Goal: Task Accomplishment & Management: Manage account settings

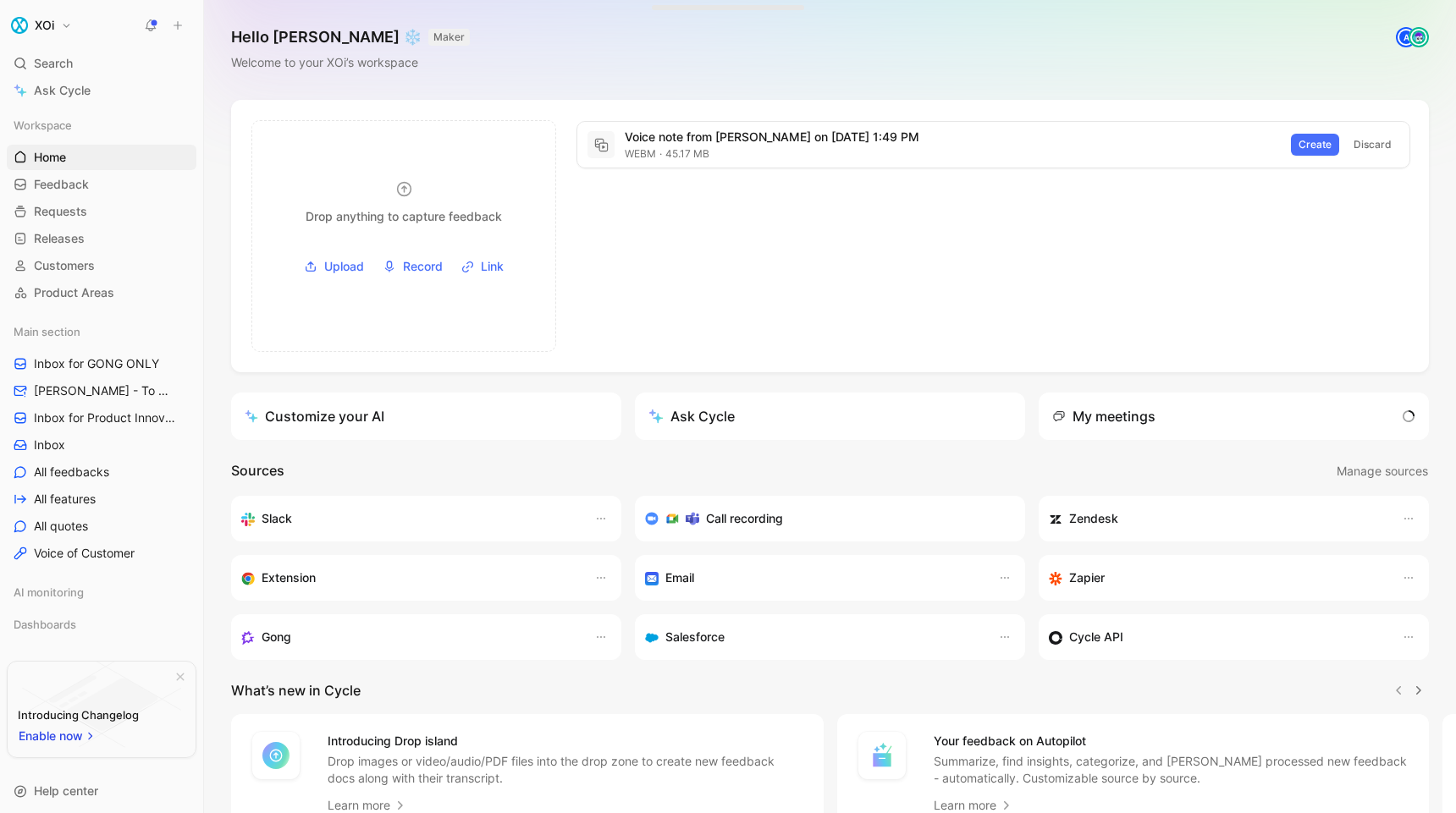
click at [1153, 417] on div "My meetings" at bounding box center [1103, 416] width 104 height 21
click at [1345, 415] on span "1 ongoing meeting" at bounding box center [1350, 416] width 123 height 21
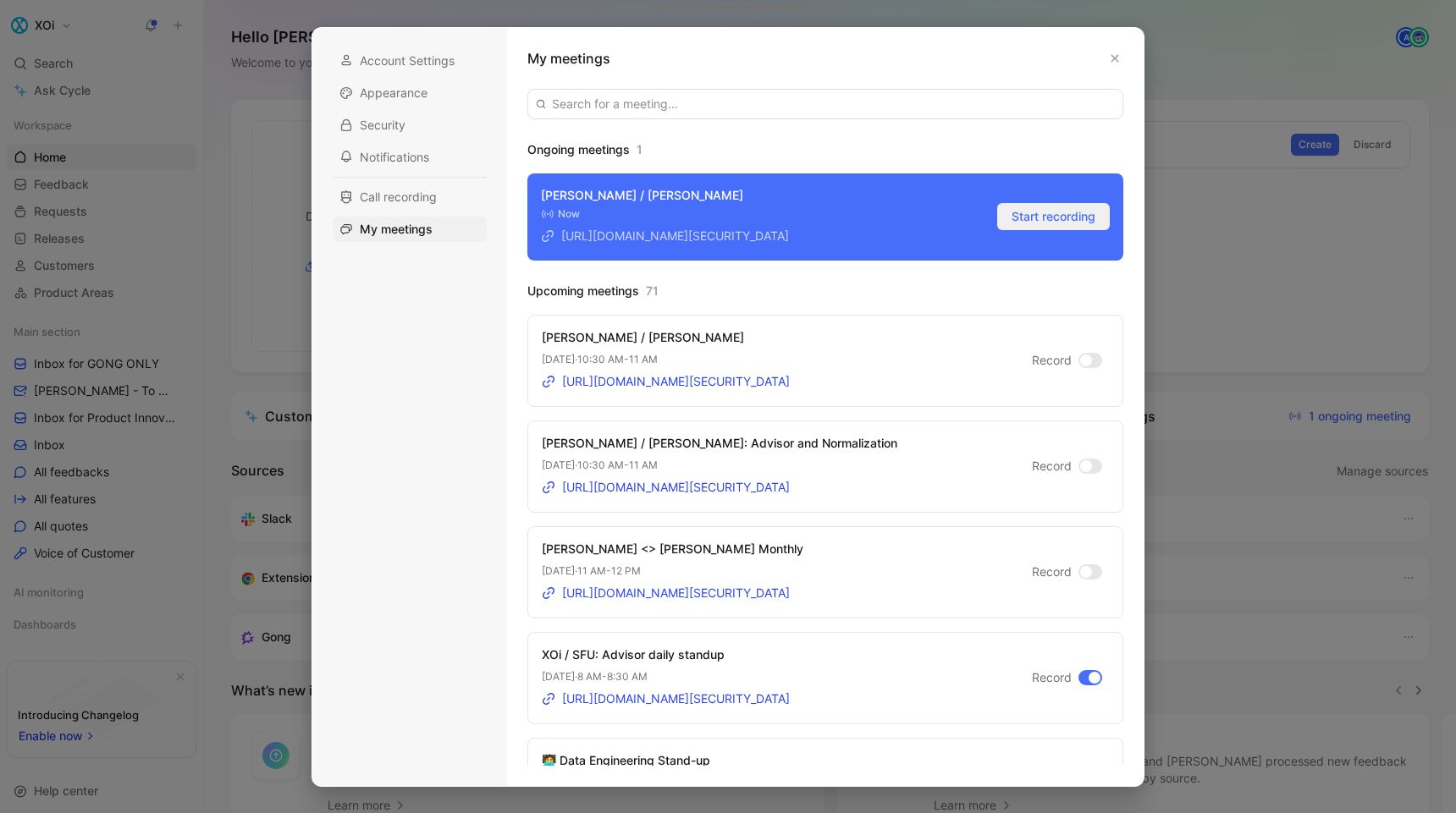
click at [1039, 227] on span "Start recording" at bounding box center [1053, 216] width 84 height 21
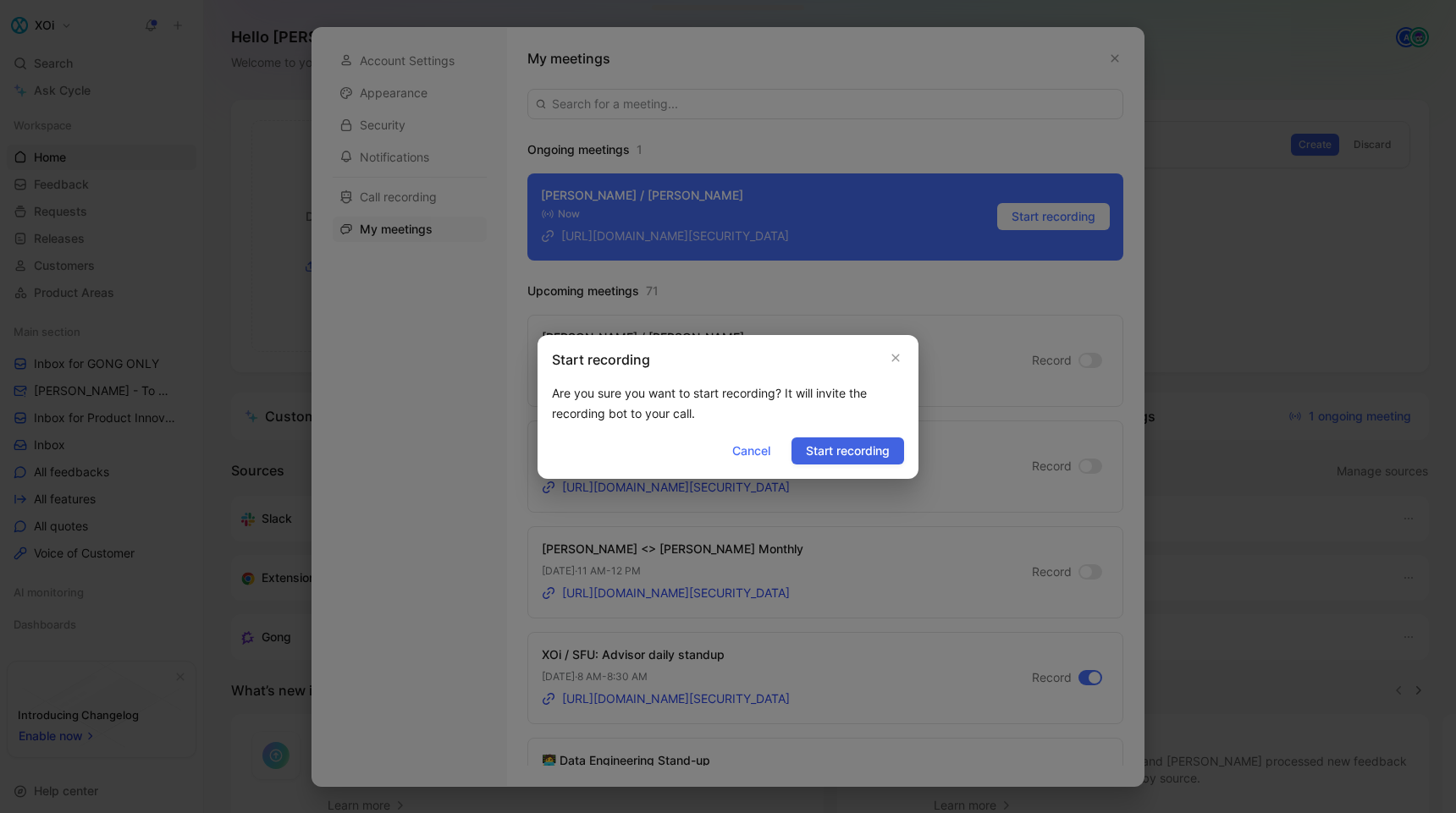
click at [832, 453] on span "Start recording" at bounding box center [847, 451] width 84 height 21
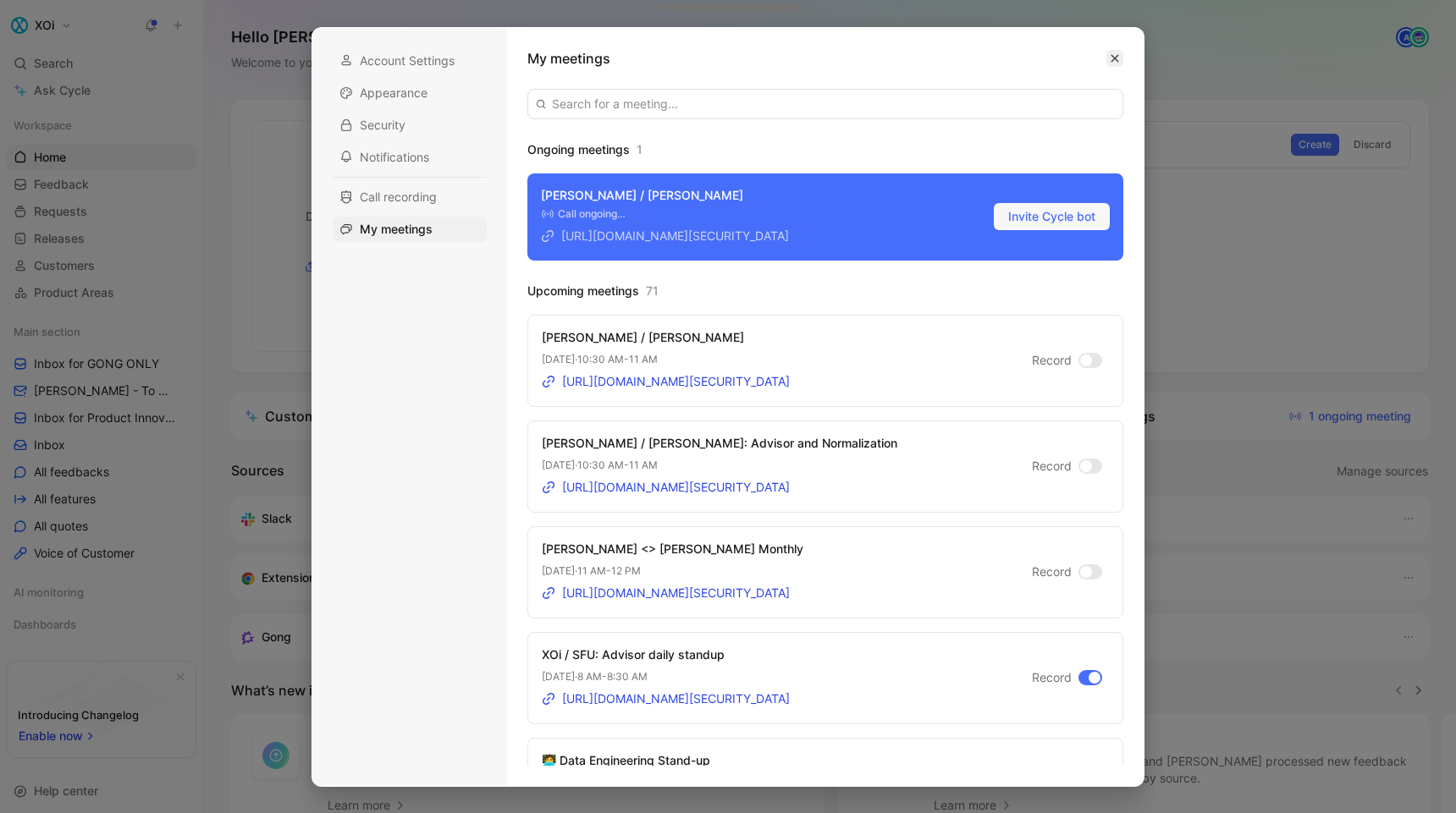
click at [1113, 59] on icon "button" at bounding box center [1115, 58] width 7 height 7
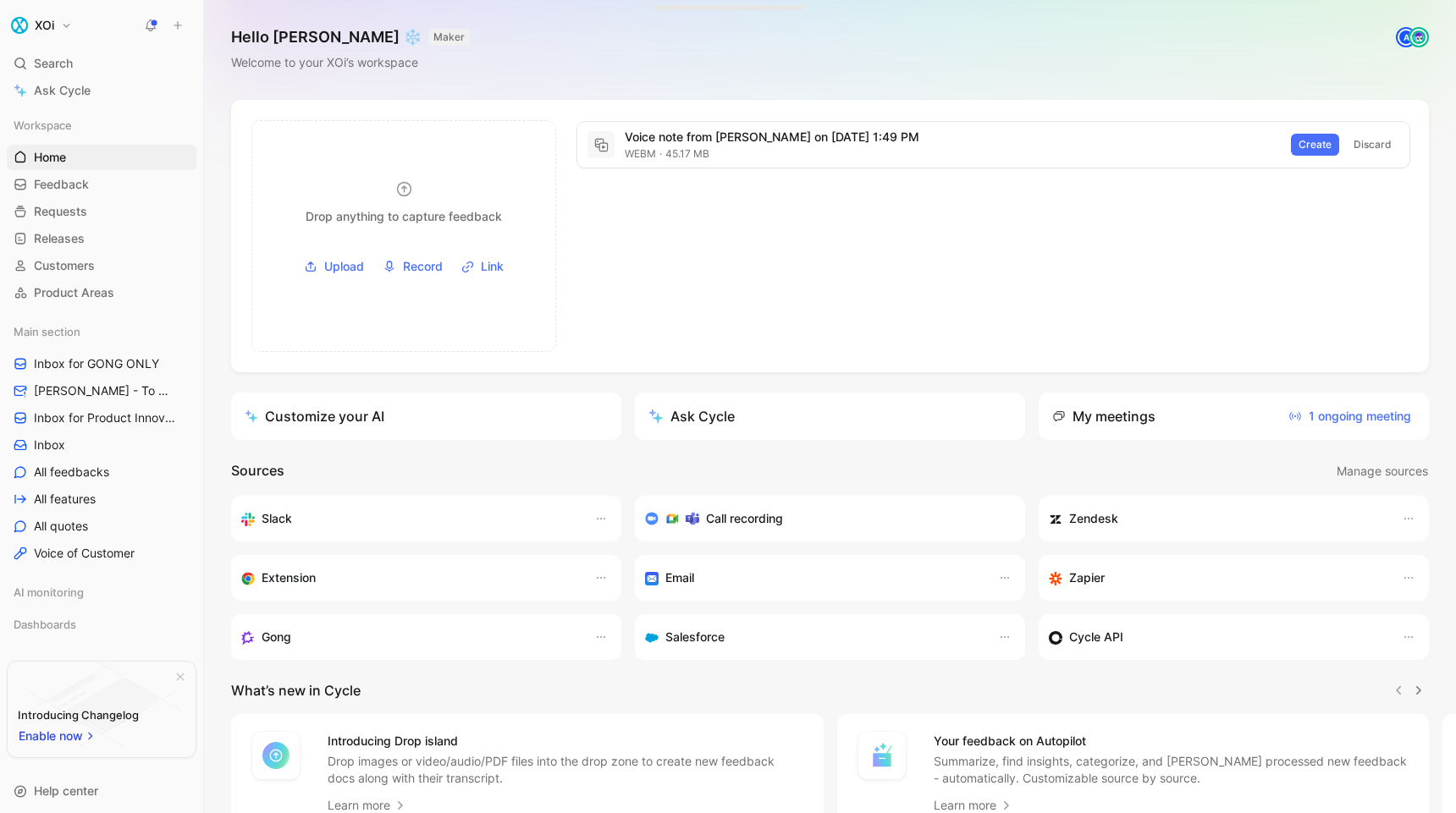
scroll to position [33, 0]
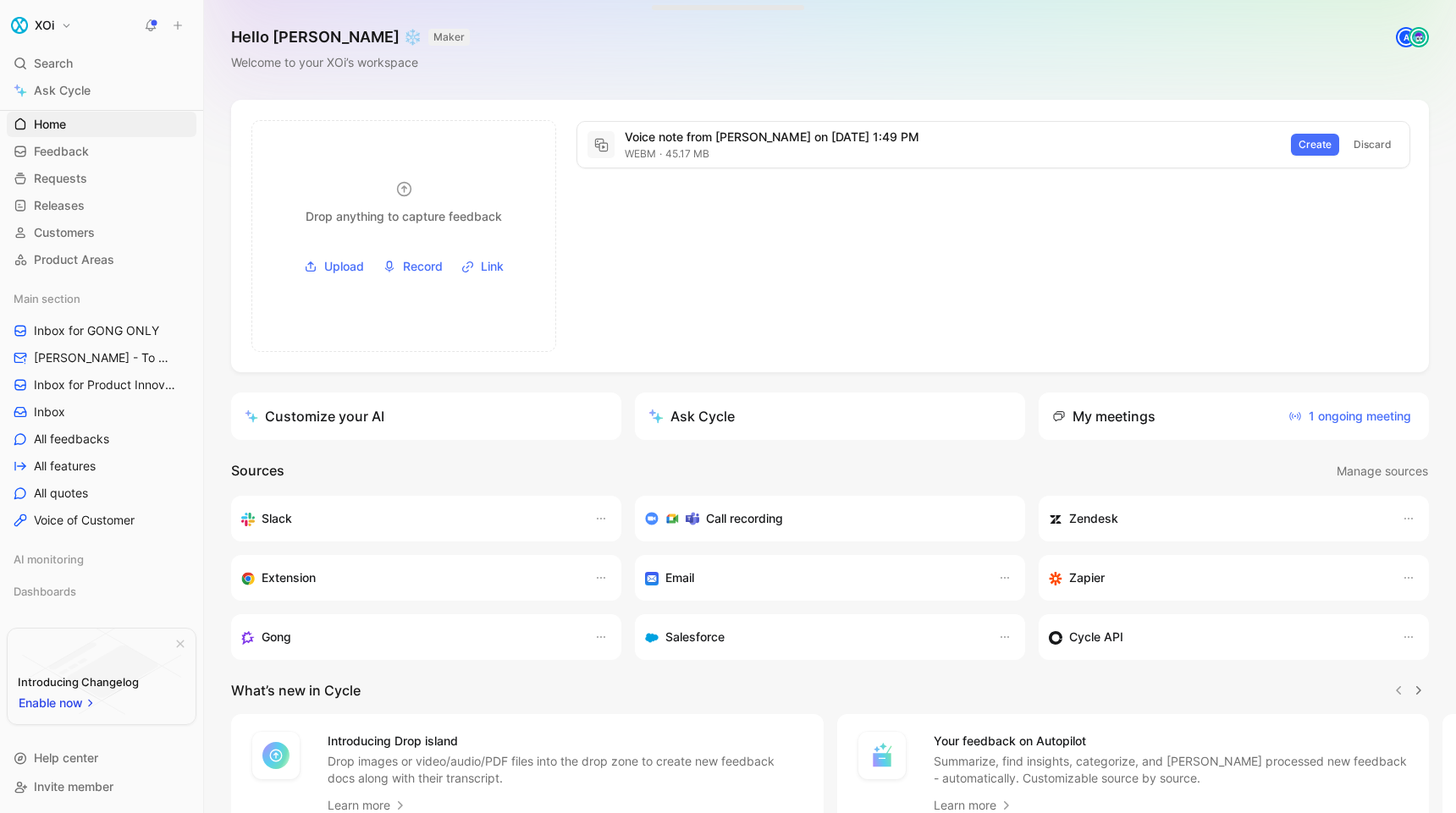
click at [62, 23] on button "XOi" at bounding box center [41, 25] width 69 height 23
click at [87, 173] on div "Workspace settings G then S" at bounding box center [114, 174] width 208 height 27
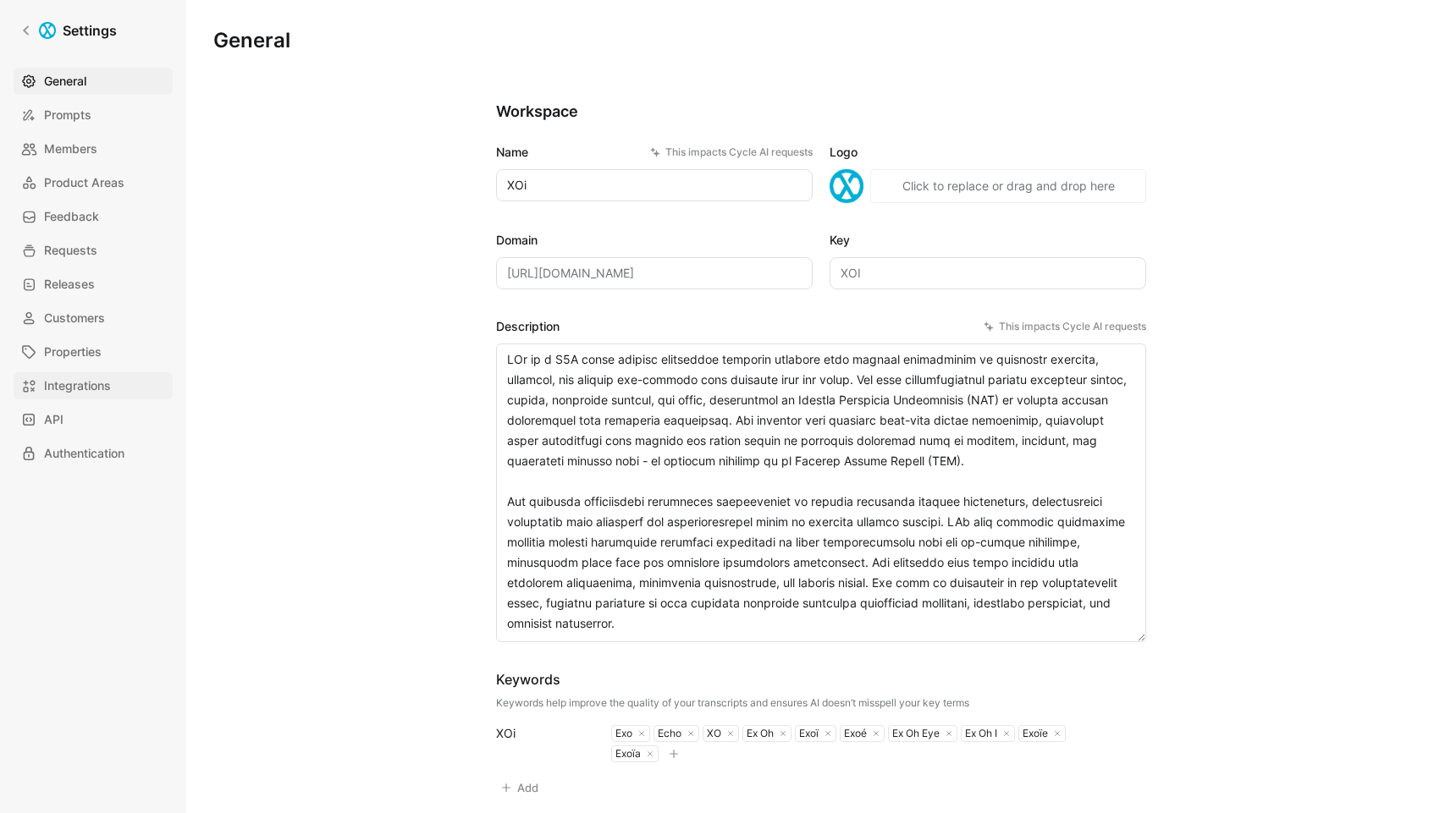
click at [76, 387] on span "Integrations" at bounding box center [78, 386] width 67 height 21
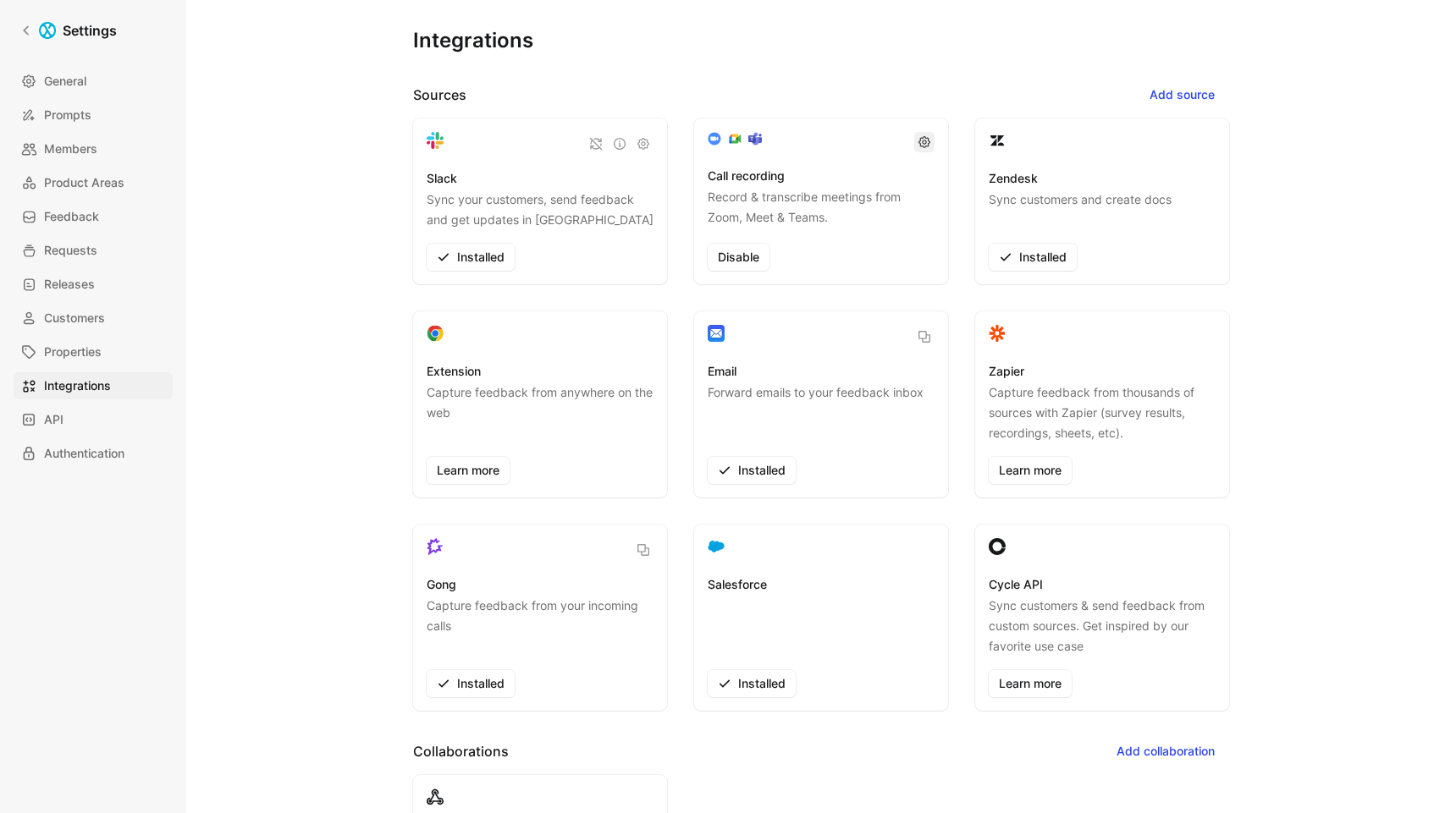
click at [921, 138] on icon "button" at bounding box center [924, 142] width 12 height 12
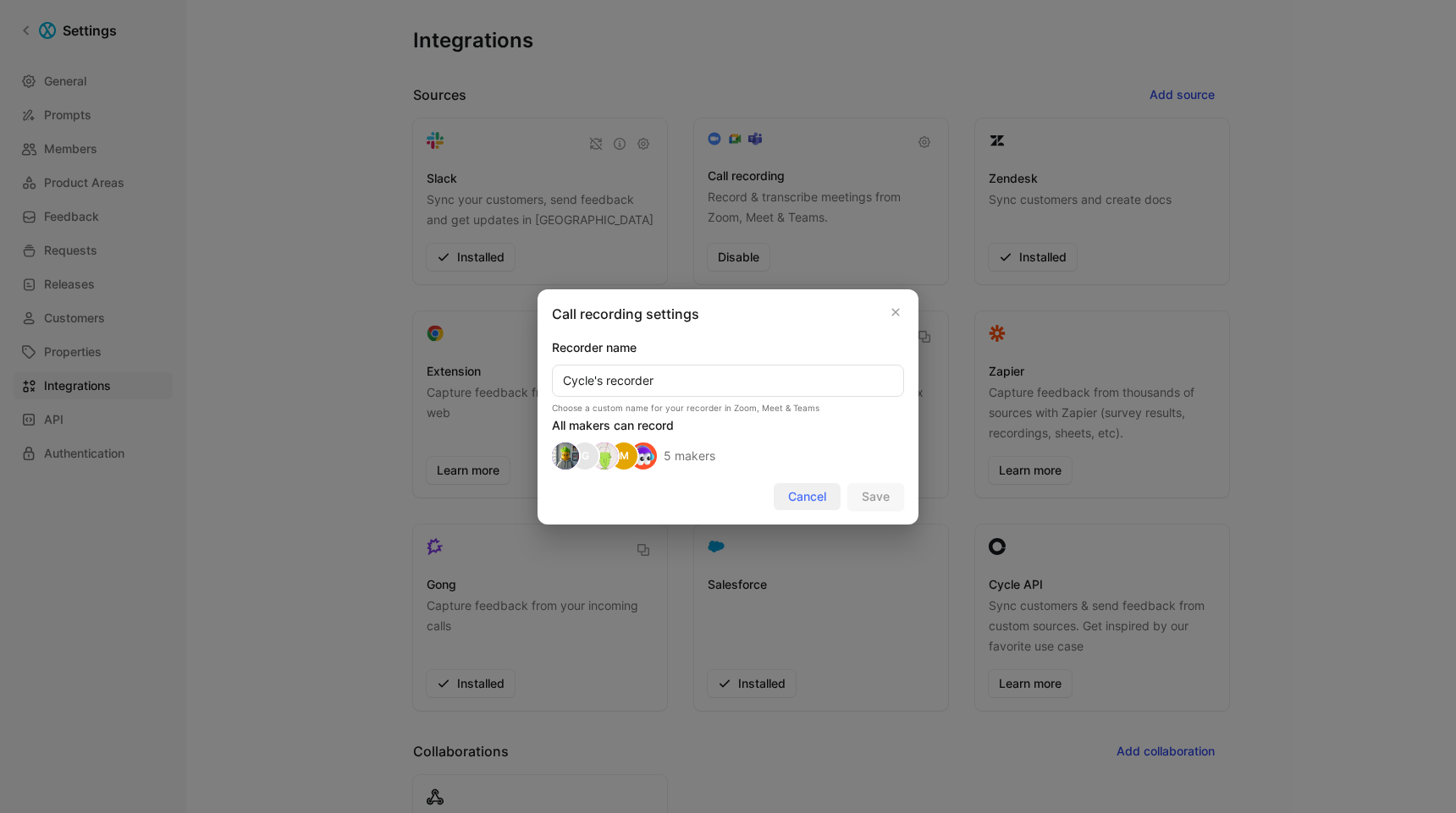
click at [799, 496] on span "Cancel" at bounding box center [807, 497] width 38 height 21
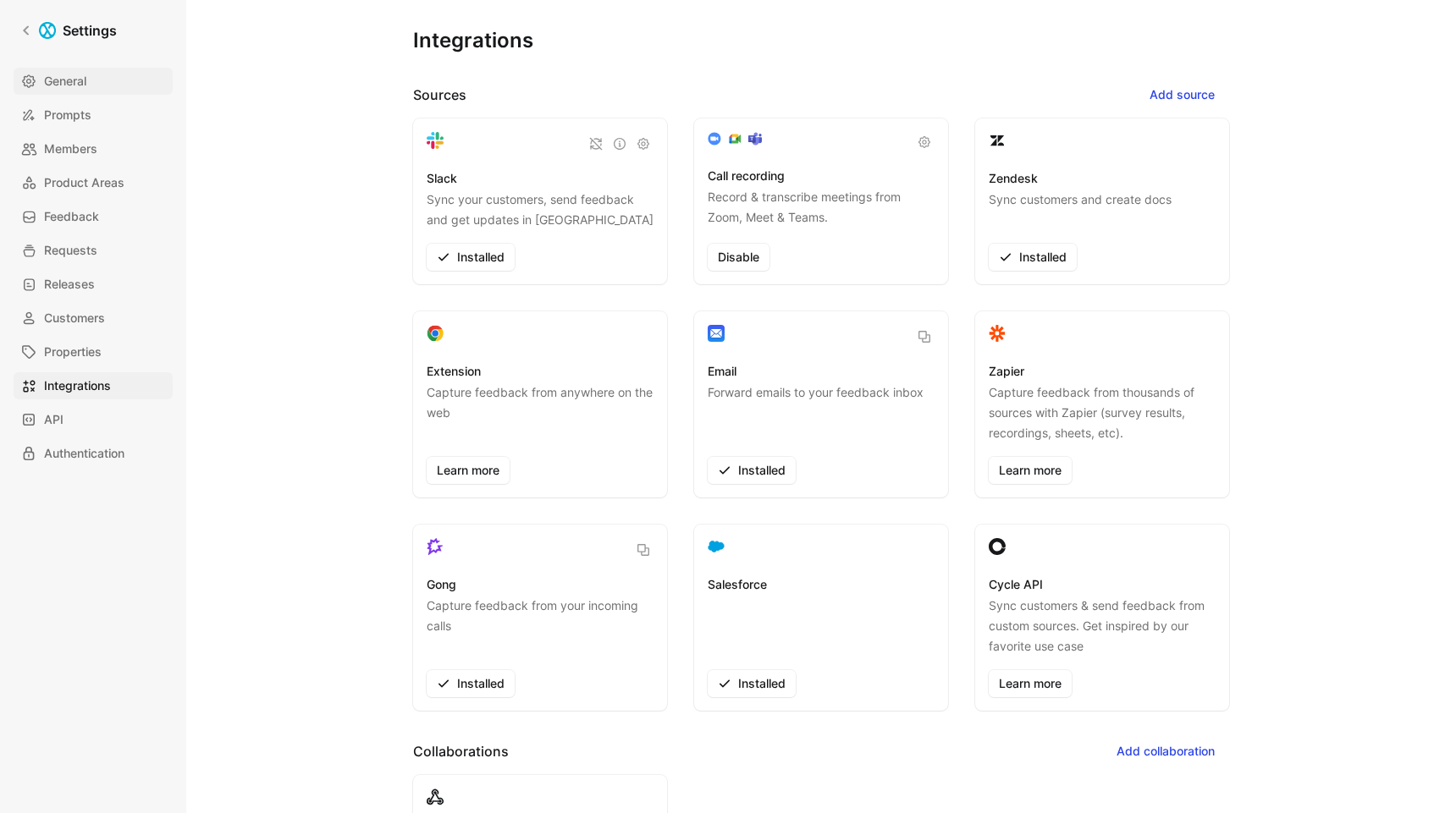
click at [94, 80] on link "General" at bounding box center [93, 81] width 160 height 27
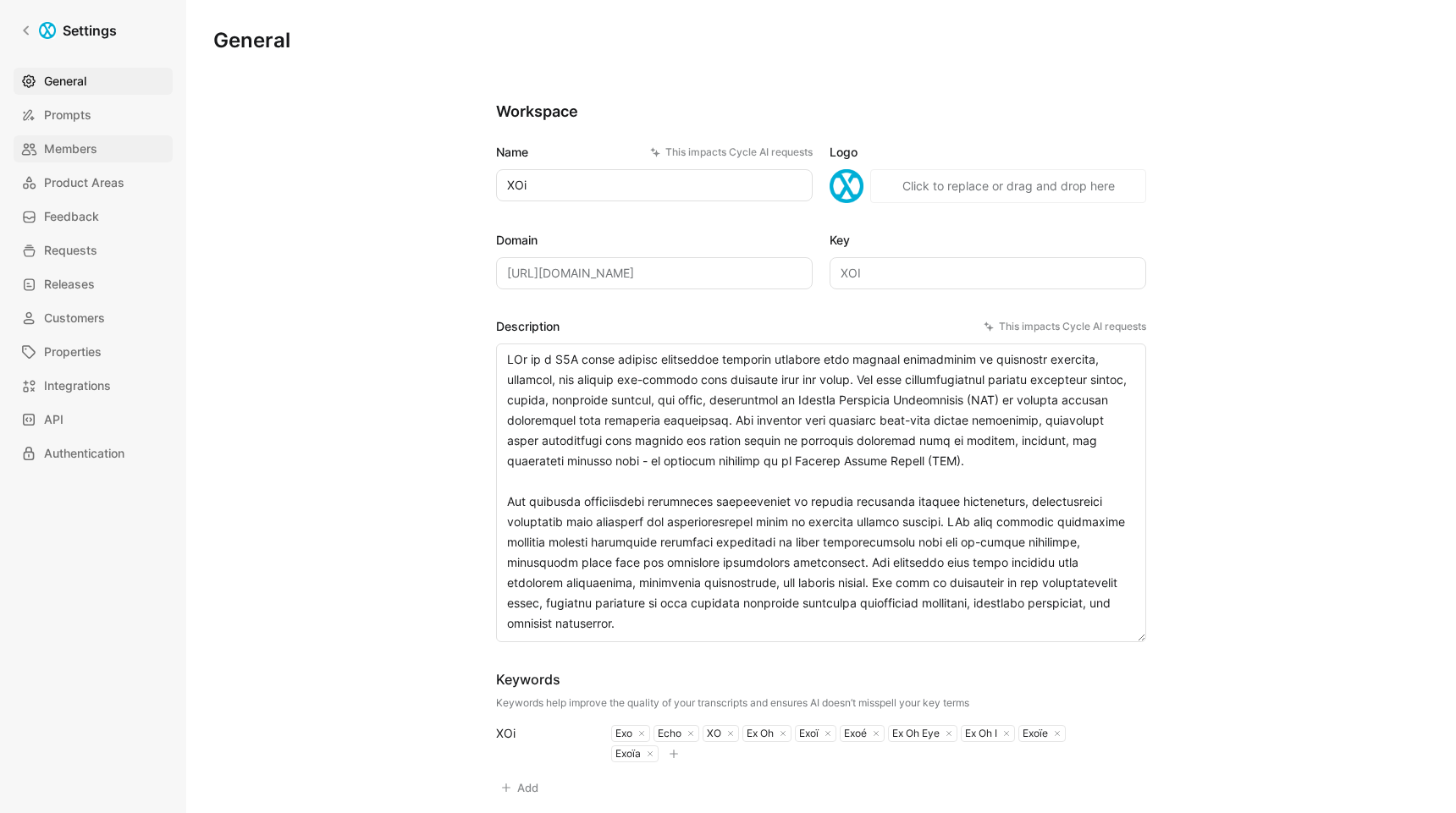
click at [72, 146] on span "Members" at bounding box center [70, 149] width 53 height 21
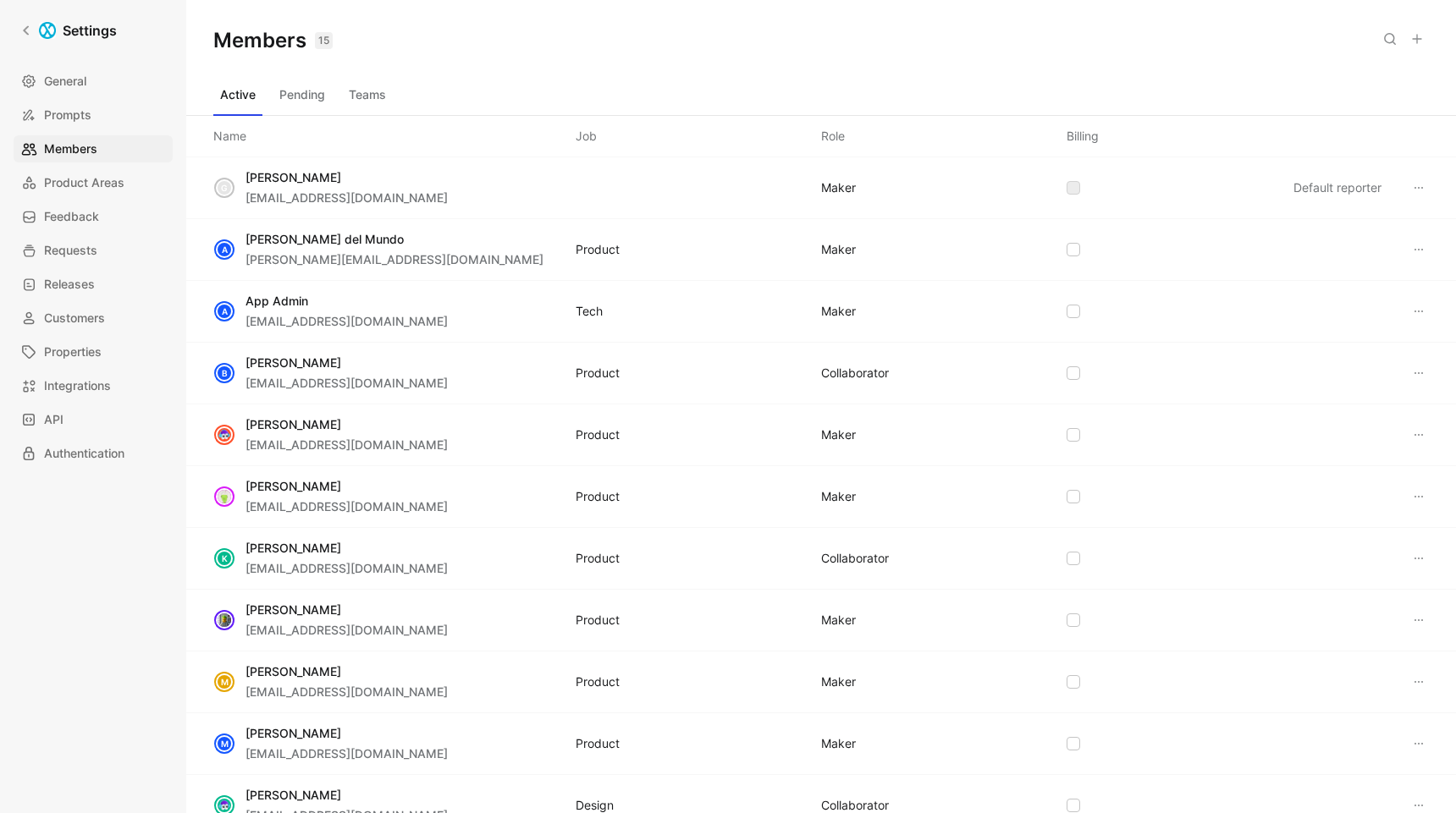
click at [307, 95] on button "Pending" at bounding box center [302, 95] width 60 height 27
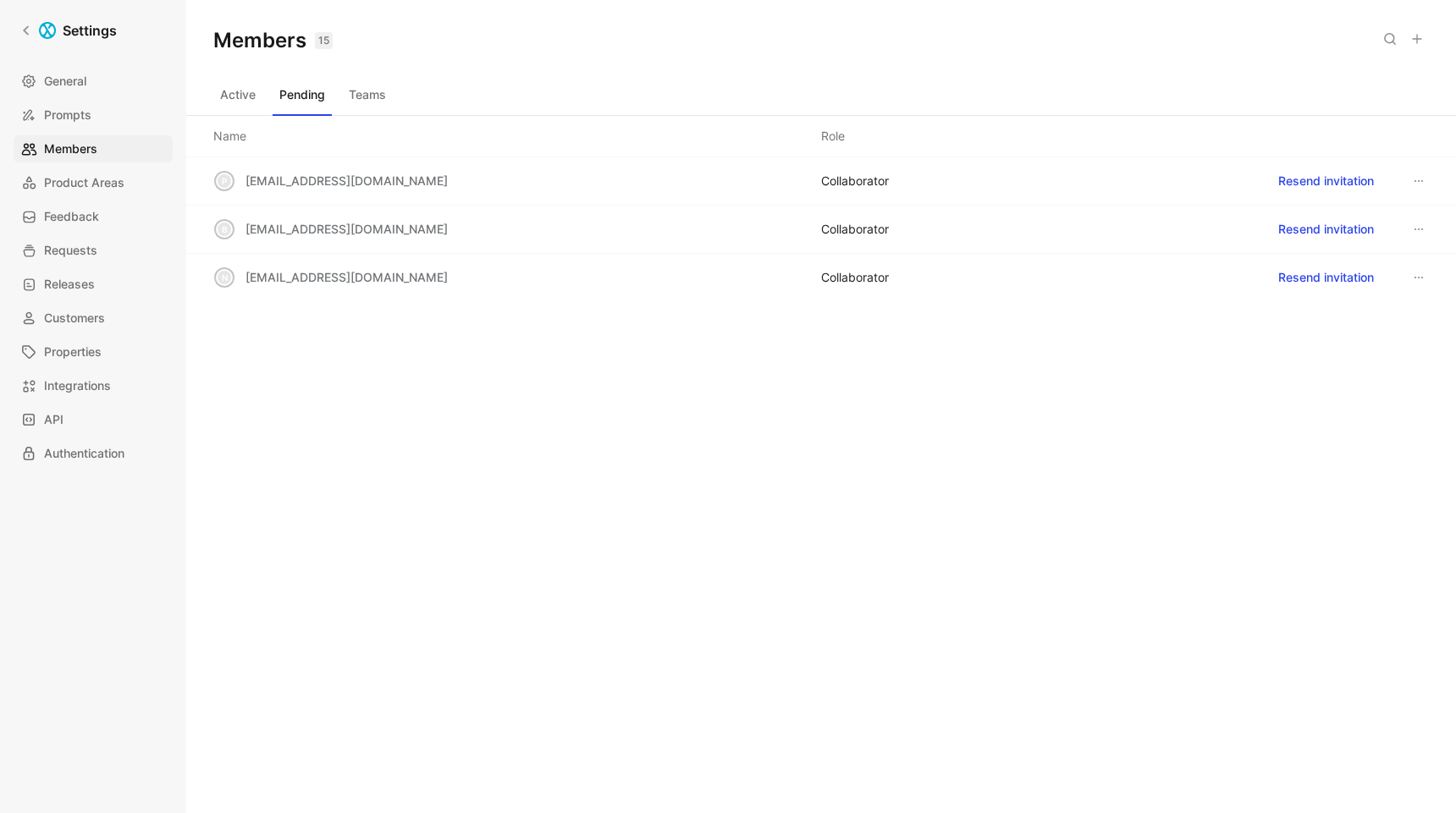
click at [367, 96] on button "Teams" at bounding box center [367, 95] width 50 height 27
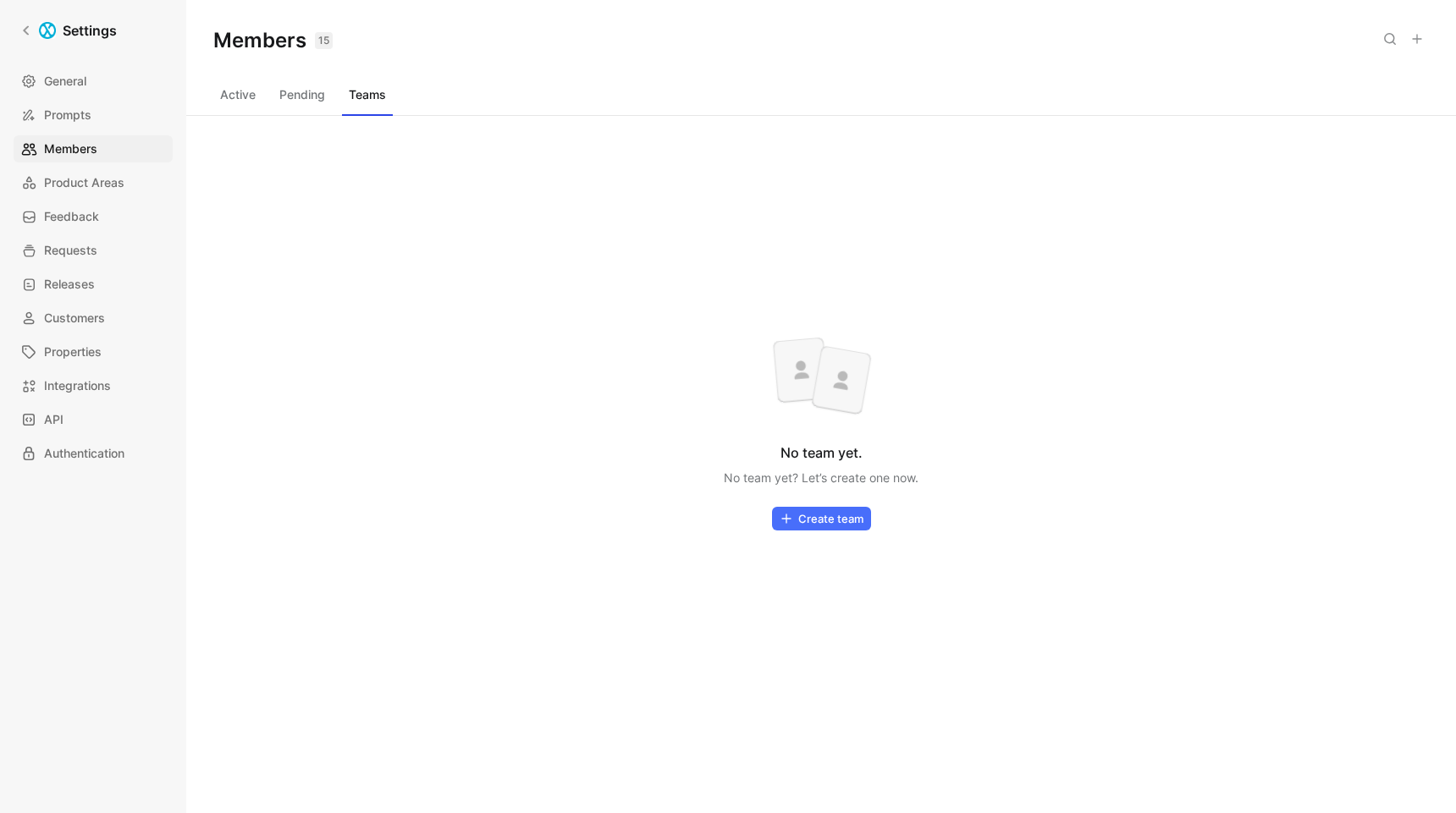
click at [242, 98] on button "Active" at bounding box center [238, 95] width 49 height 27
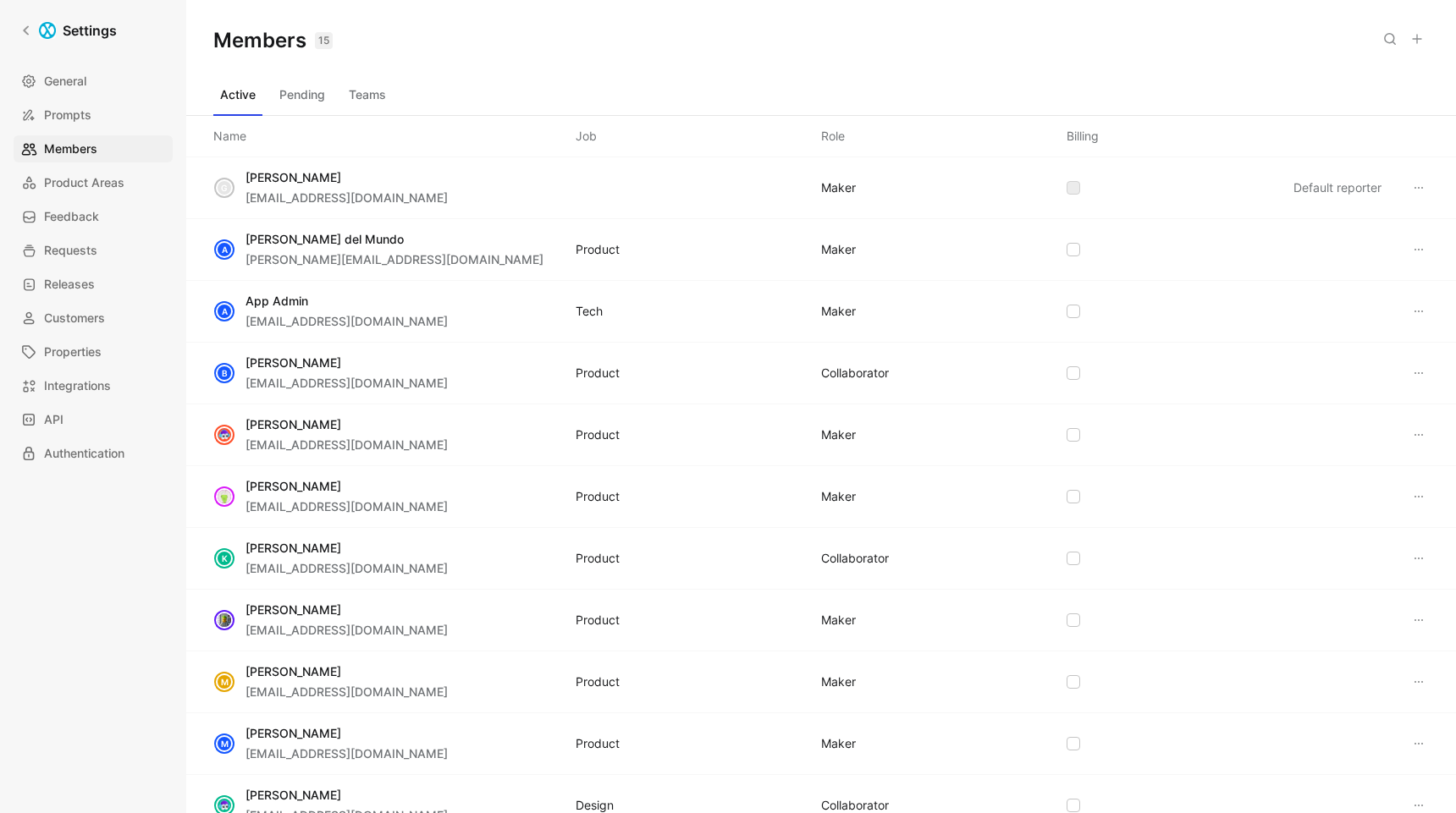
click at [1415, 35] on icon at bounding box center [1416, 39] width 14 height 14
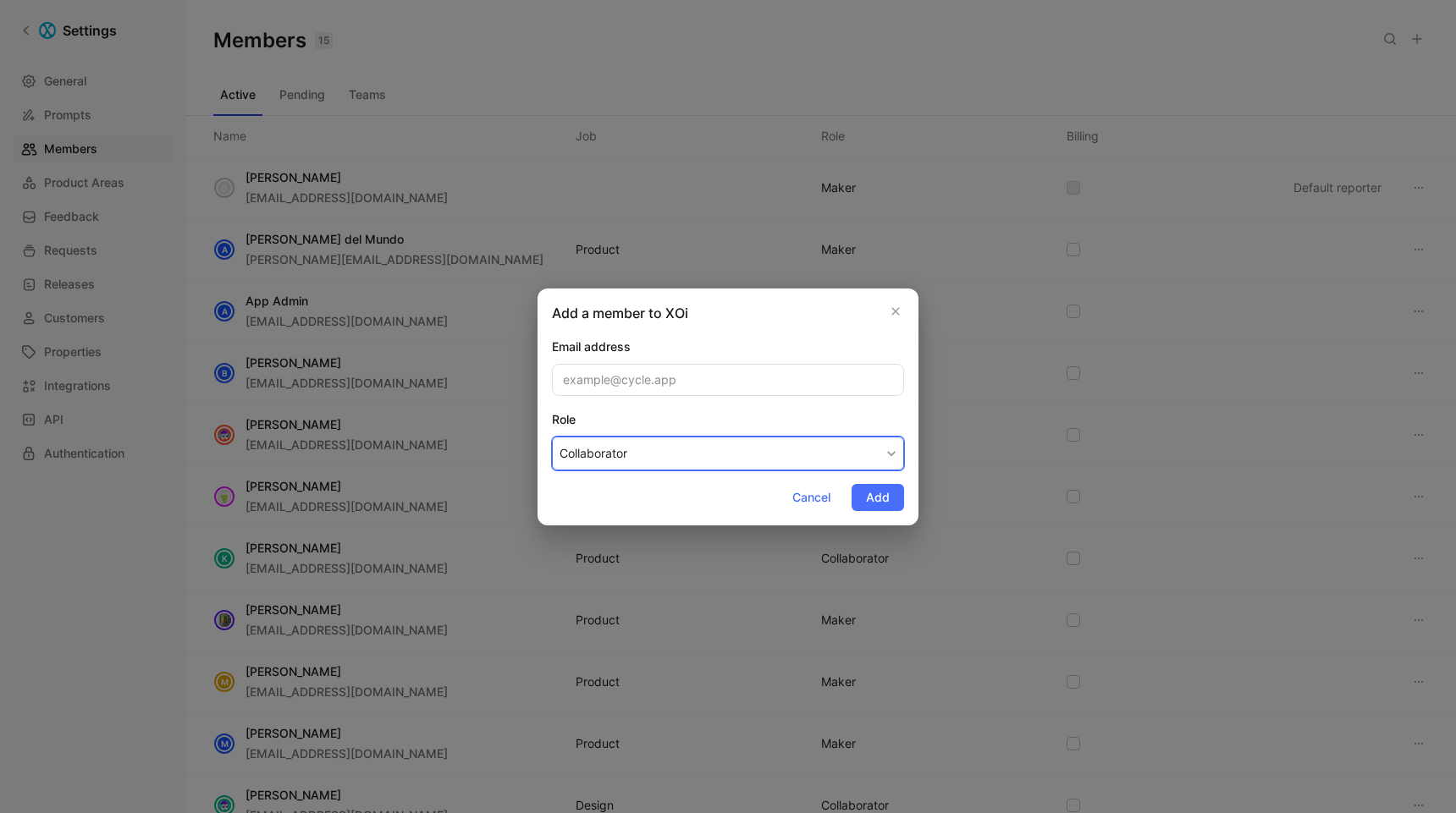
click at [635, 452] on button "Collaborator" at bounding box center [728, 453] width 353 height 34
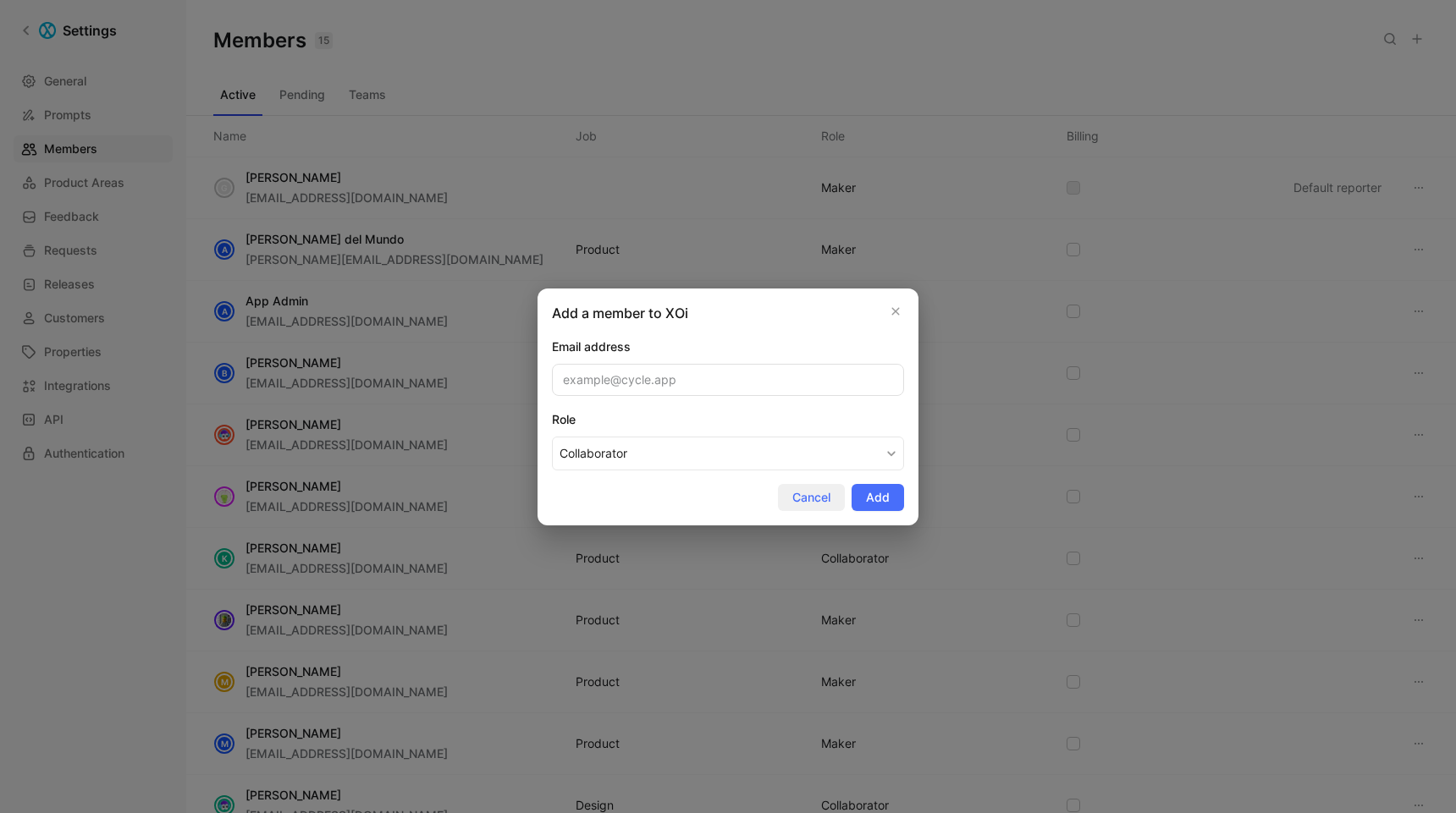
click at [814, 498] on span "Cancel" at bounding box center [811, 498] width 38 height 21
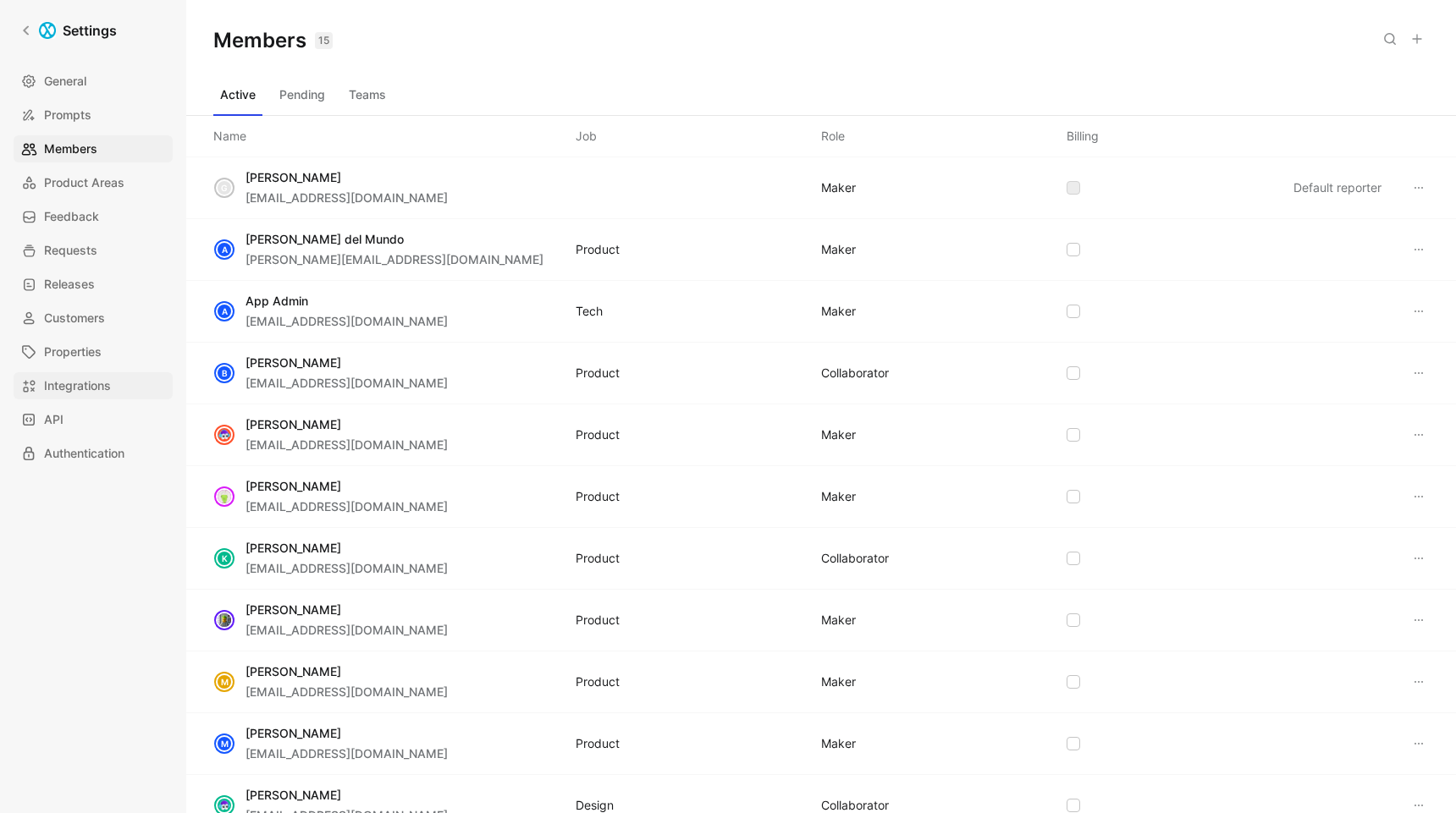
click at [90, 380] on span "Integrations" at bounding box center [78, 386] width 67 height 21
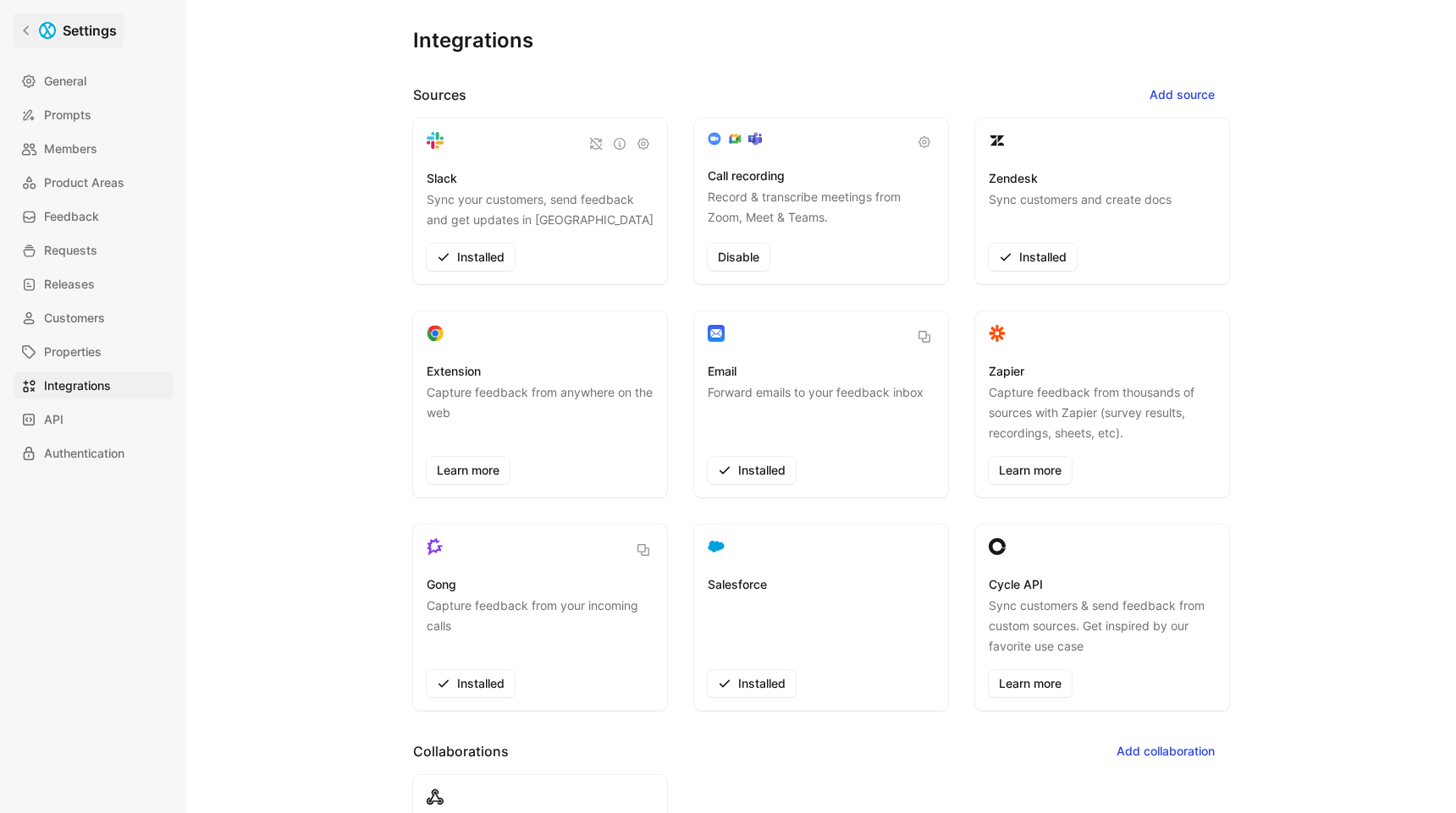
click at [23, 32] on icon at bounding box center [26, 30] width 12 height 12
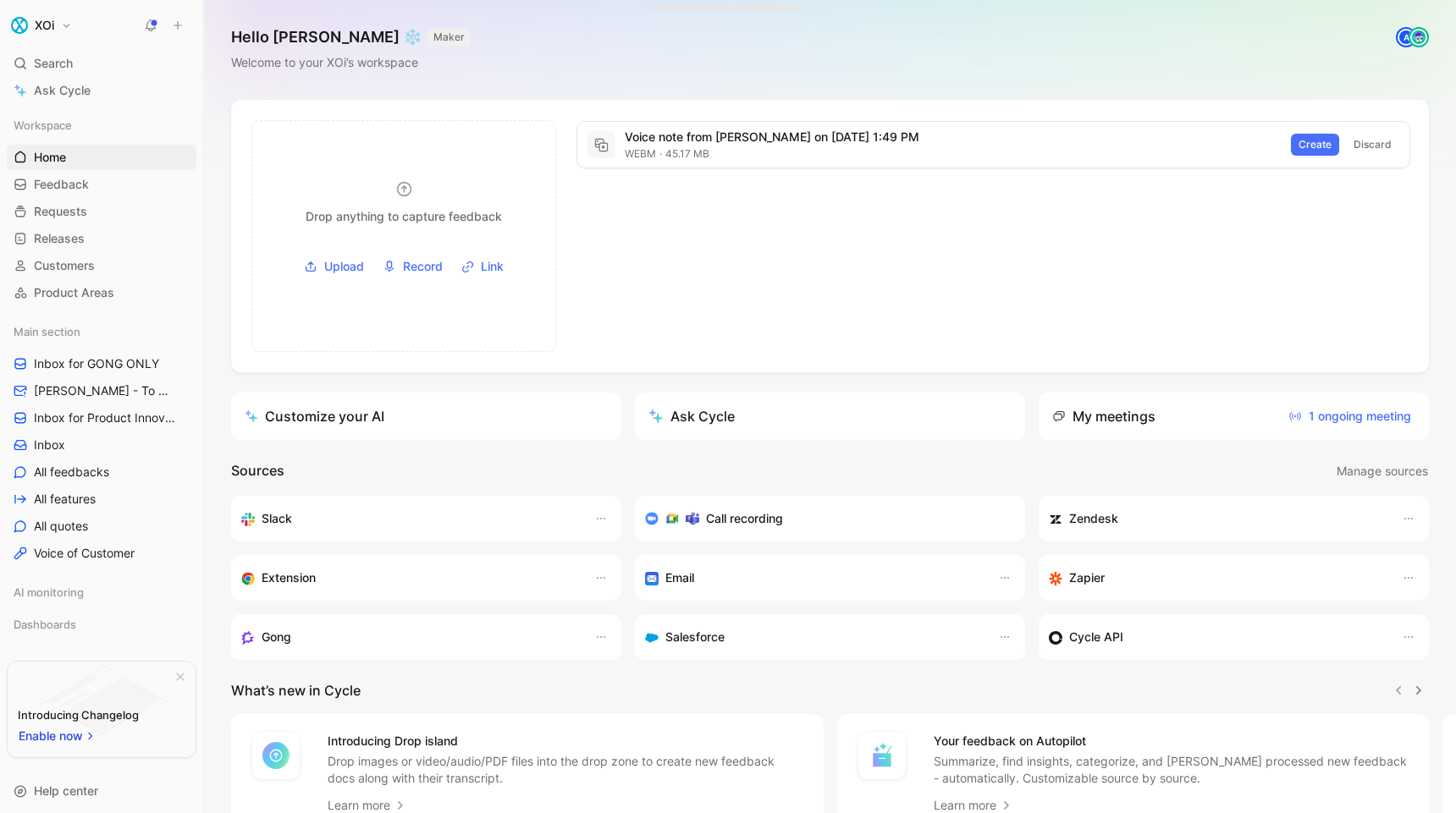
click at [65, 26] on button "XOi" at bounding box center [41, 25] width 69 height 23
click at [84, 109] on div "Account settings" at bounding box center [114, 109] width 208 height 27
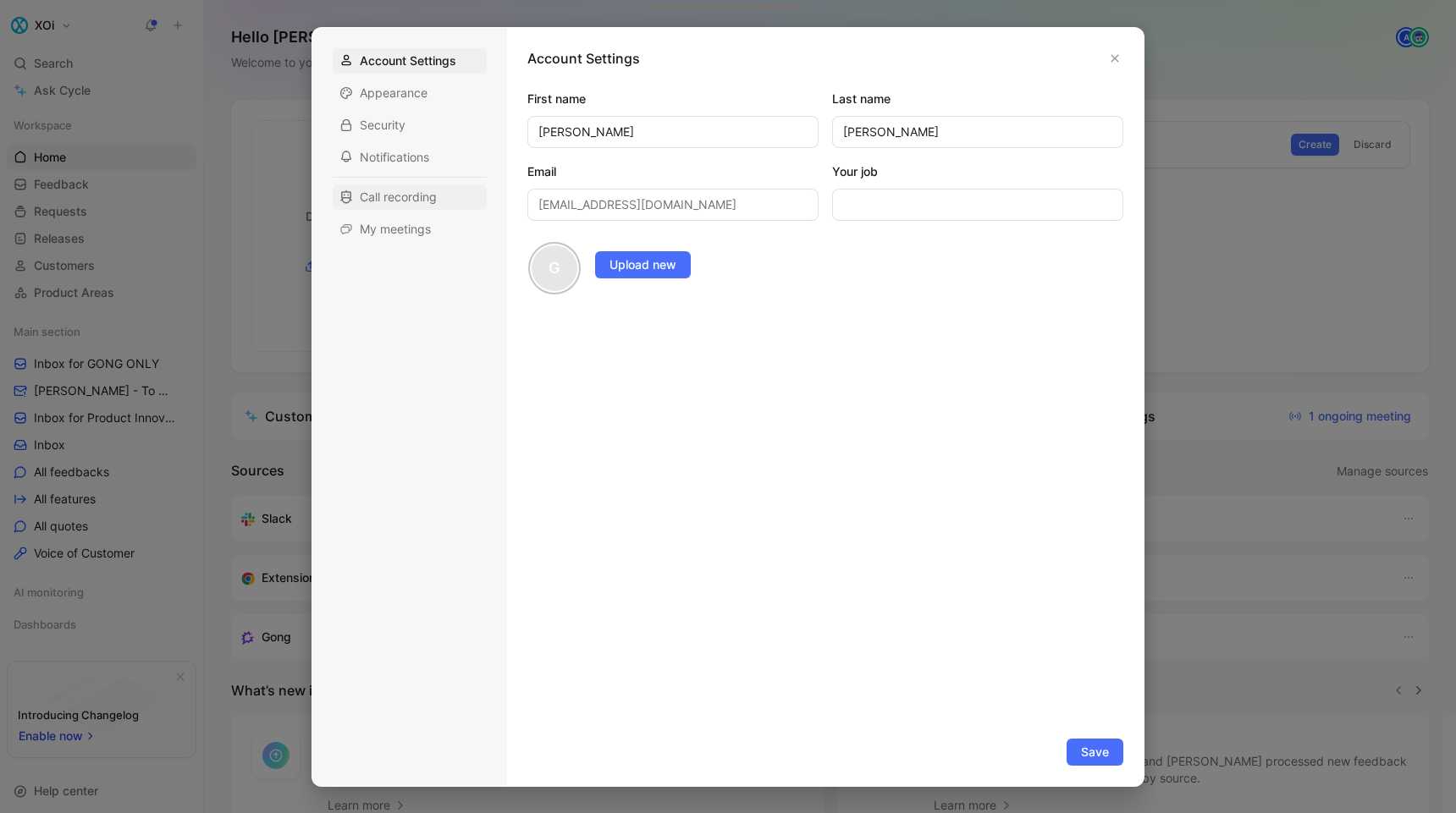
click at [380, 194] on span "Call recording" at bounding box center [398, 196] width 77 height 17
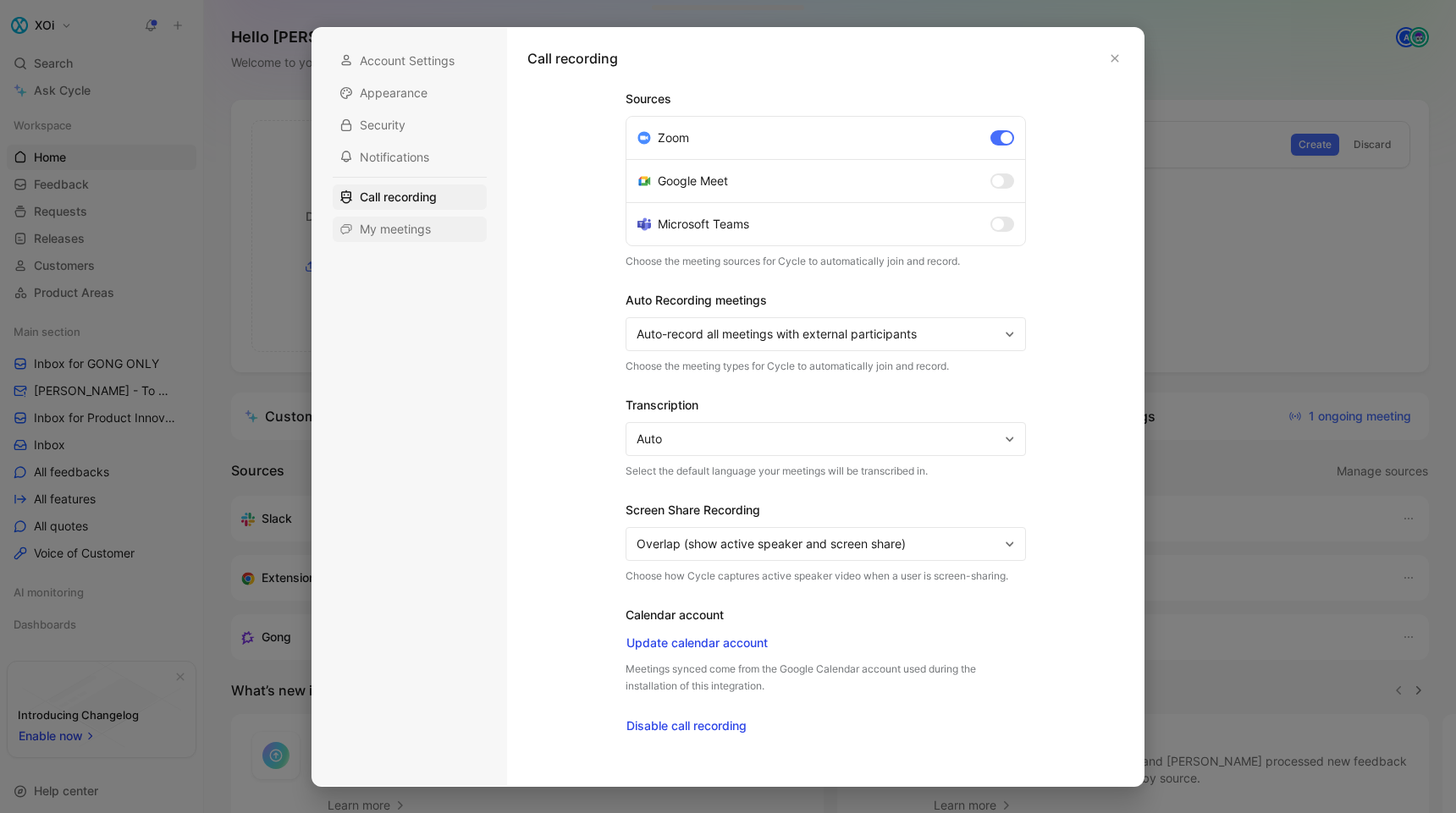
click at [397, 230] on span "My meetings" at bounding box center [395, 229] width 71 height 17
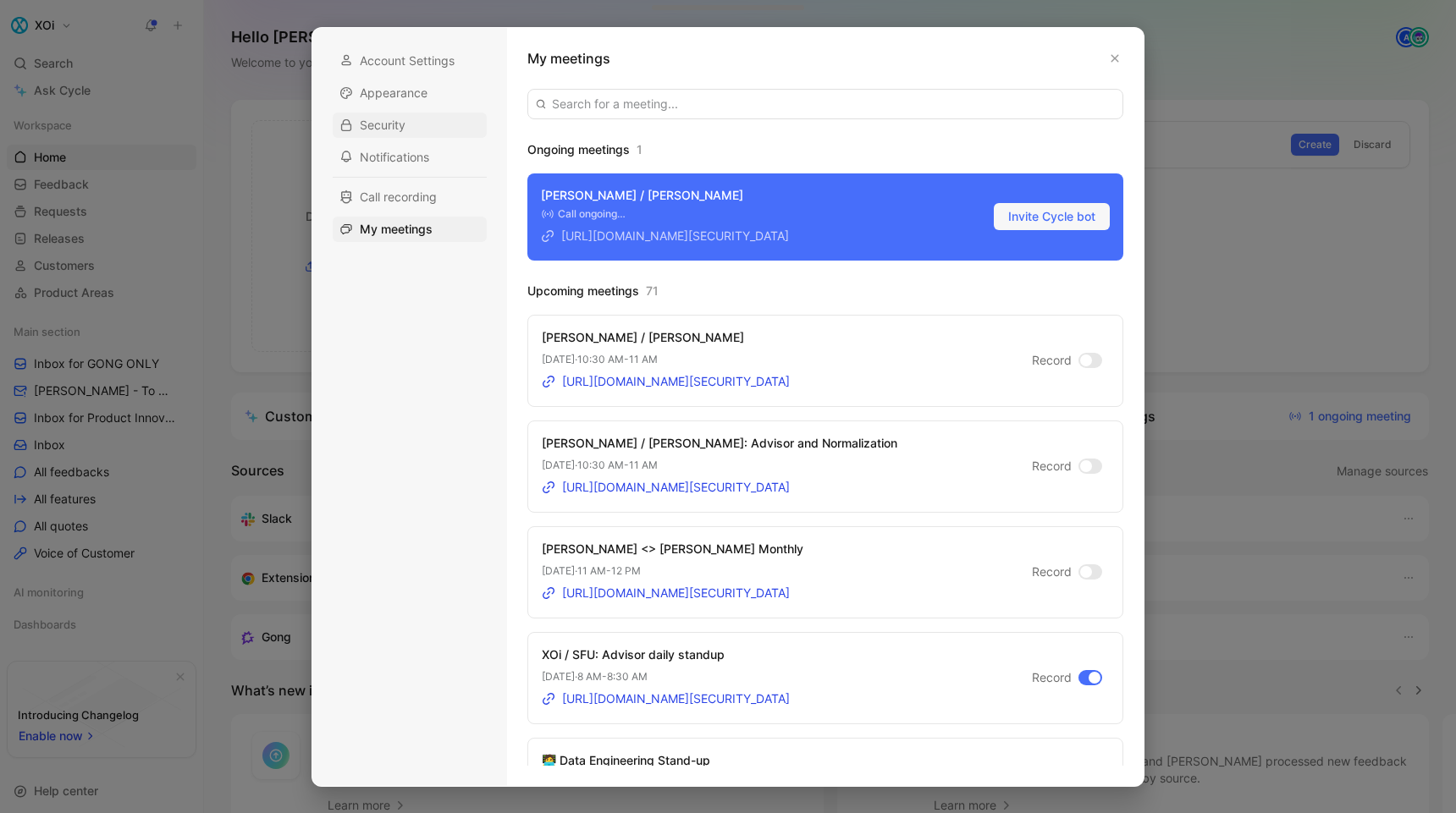
click at [385, 132] on div "Security" at bounding box center [409, 125] width 154 height 25
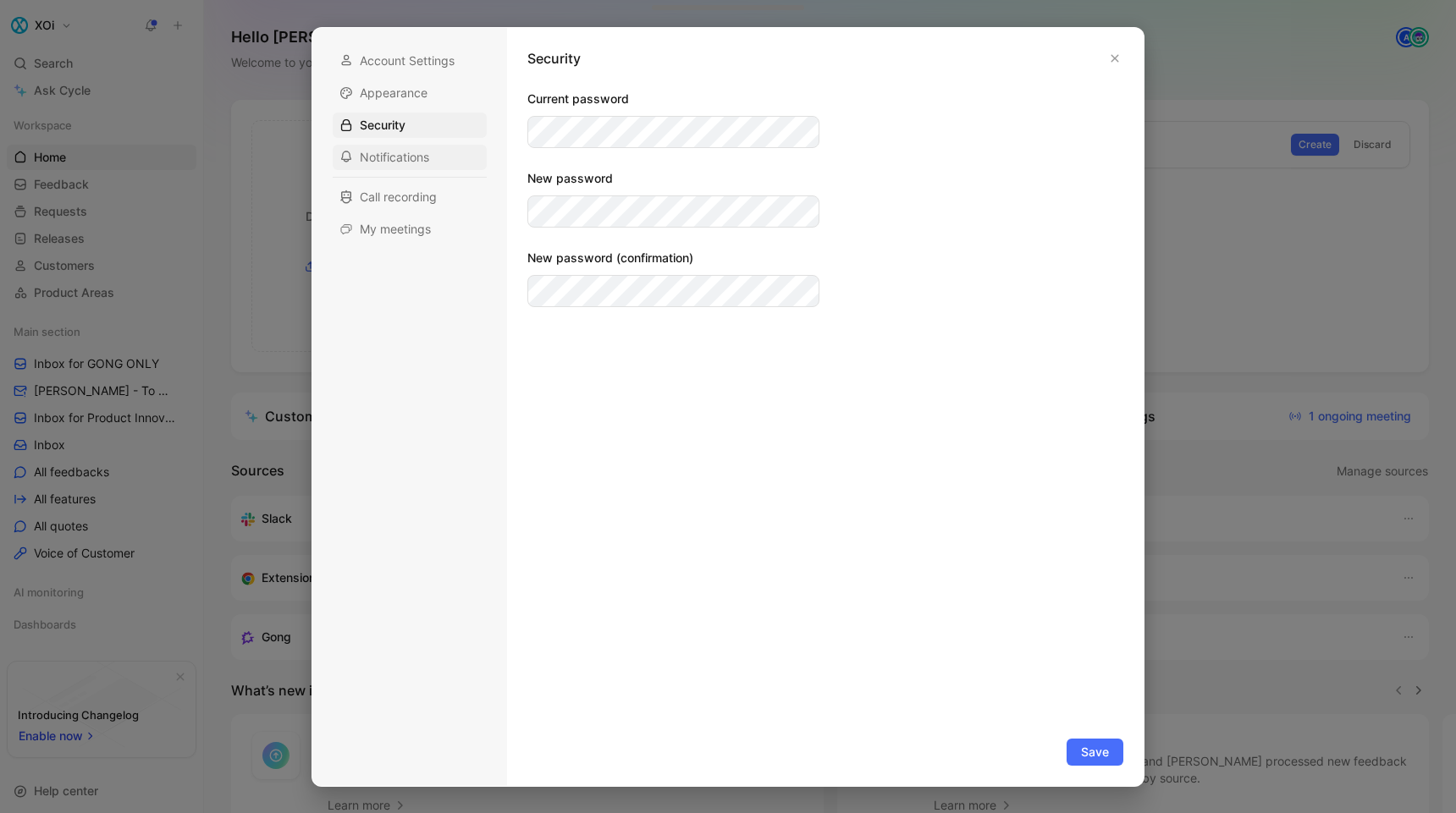
click at [394, 153] on span "Notifications" at bounding box center [394, 157] width 69 height 17
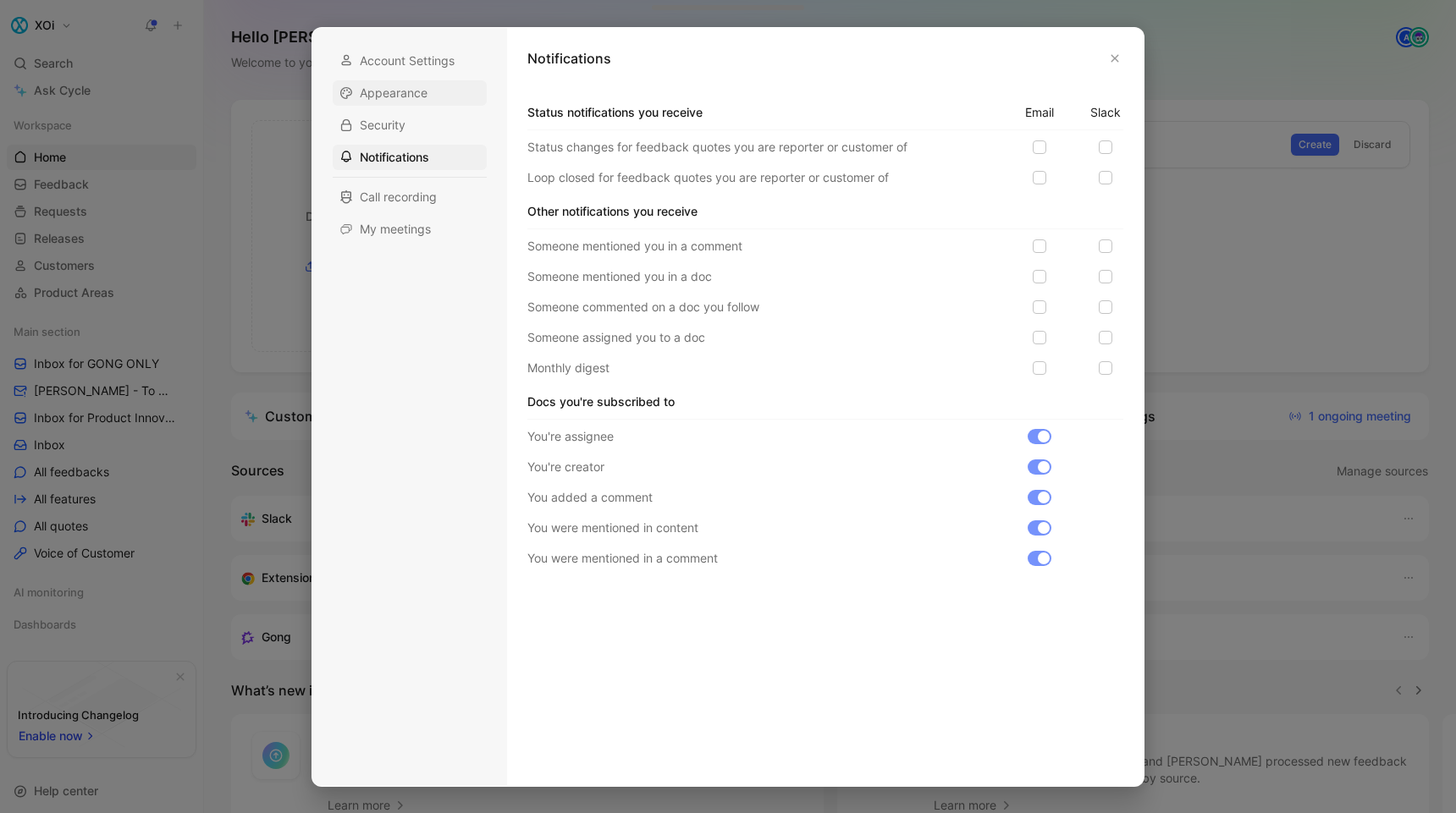
click at [393, 89] on span "Appearance" at bounding box center [393, 93] width 68 height 17
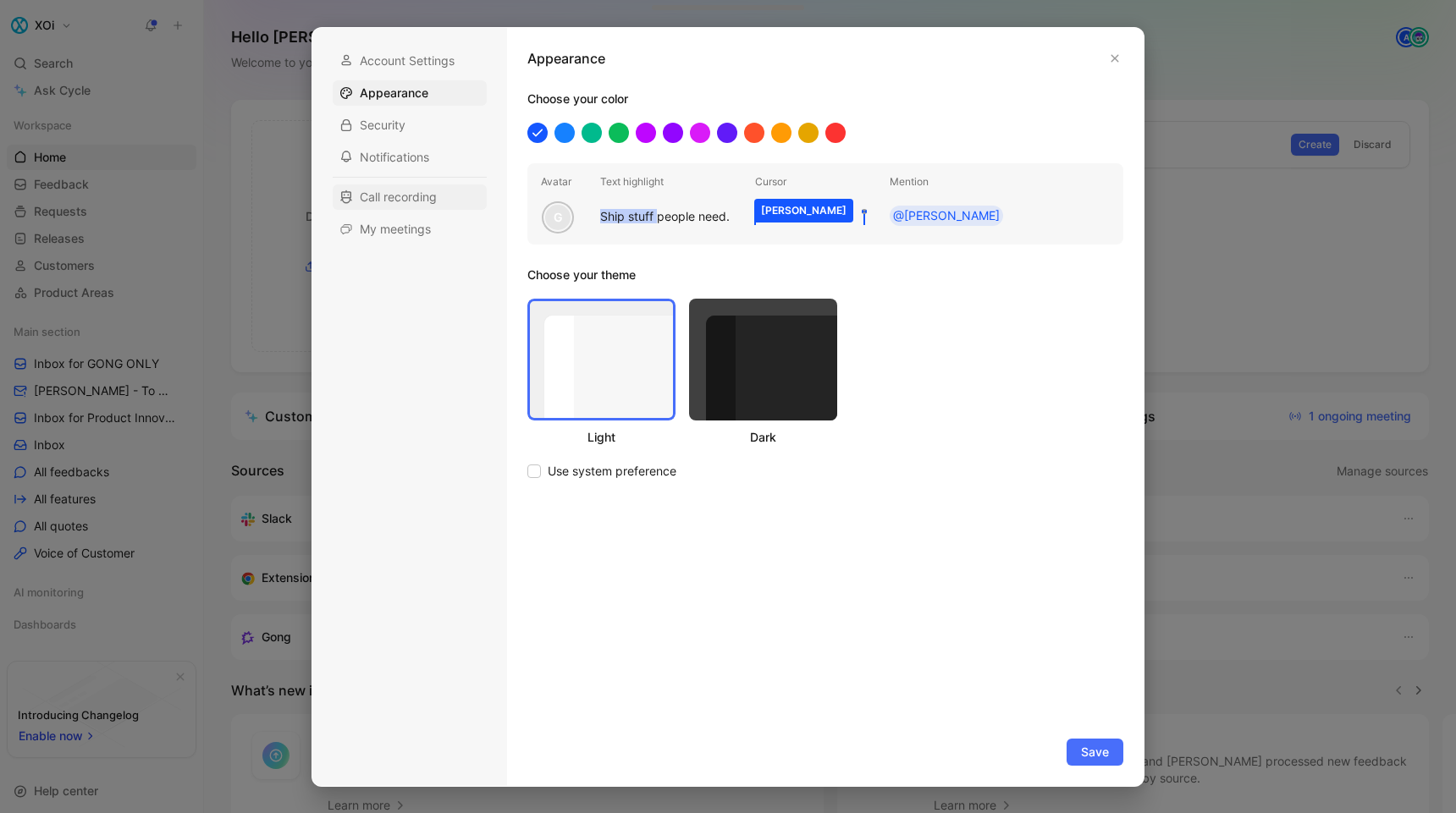
click at [407, 197] on span "Call recording" at bounding box center [398, 196] width 77 height 17
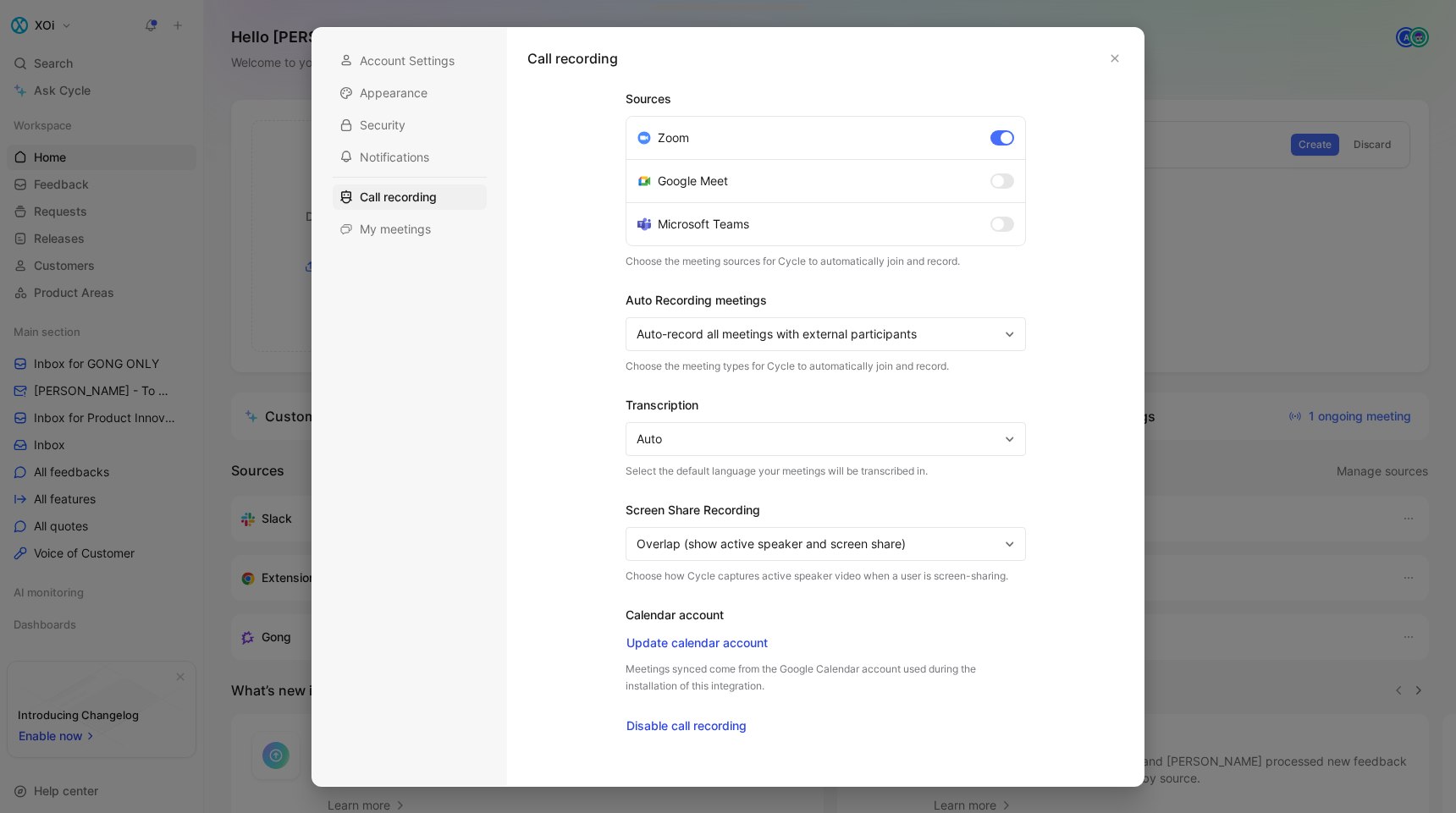
click at [858, 336] on span "Auto-record all meetings with external participants" at bounding box center [818, 334] width 362 height 21
click at [1117, 54] on icon "button" at bounding box center [1115, 58] width 7 height 7
